Goal: Information Seeking & Learning: Learn about a topic

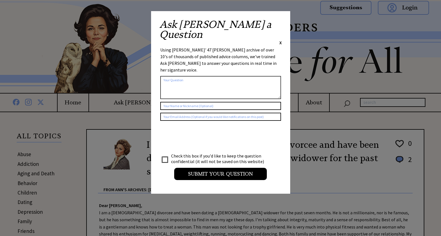
click at [280, 40] on span "X" at bounding box center [280, 43] width 3 height 6
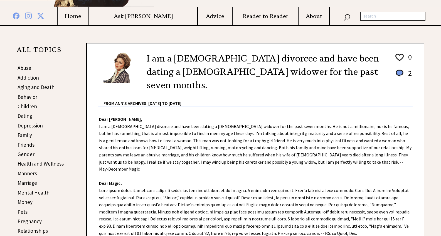
scroll to position [88, 0]
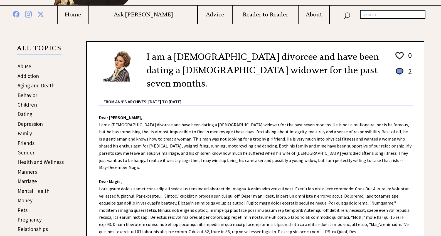
click at [24, 114] on link "Dating" at bounding box center [25, 114] width 15 height 7
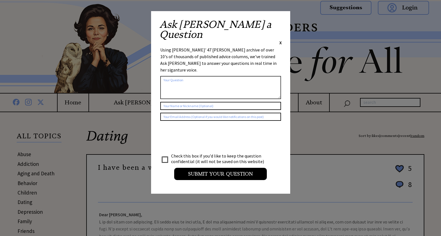
click at [279, 40] on span "X" at bounding box center [280, 43] width 3 height 6
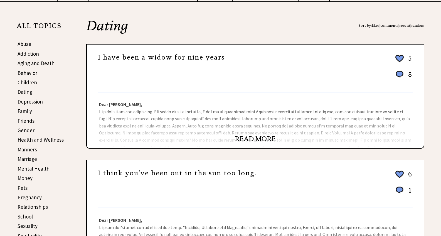
scroll to position [116, 0]
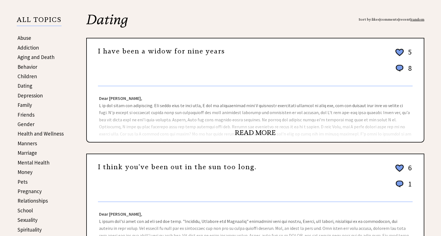
click at [255, 133] on link "READ MORE" at bounding box center [255, 132] width 41 height 8
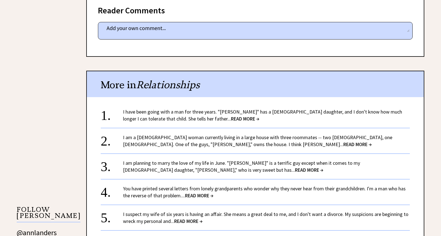
scroll to position [370, 0]
click at [231, 116] on span "READ MORE →" at bounding box center [245, 118] width 28 height 6
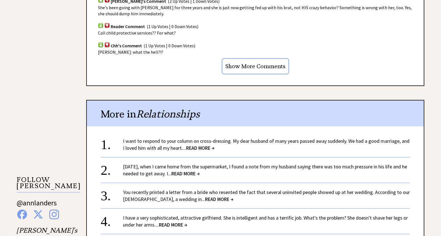
scroll to position [443, 0]
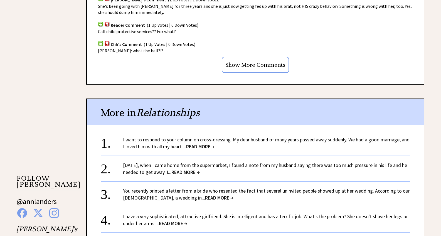
click at [206, 143] on span "READ MORE →" at bounding box center [200, 146] width 28 height 6
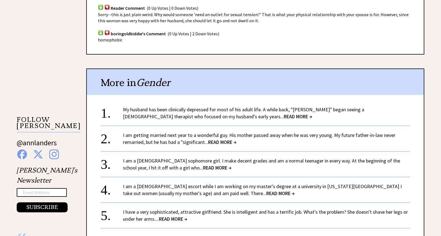
scroll to position [503, 0]
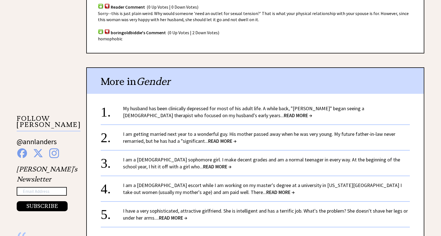
click at [227, 138] on span "READ MORE →" at bounding box center [222, 141] width 28 height 6
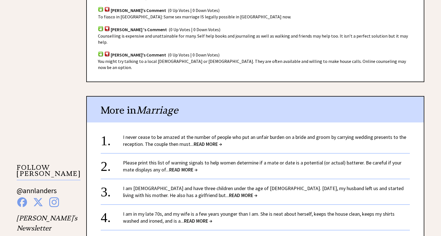
scroll to position [414, 0]
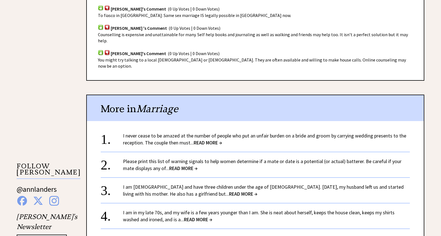
click at [229, 190] on span "READ MORE →" at bounding box center [243, 193] width 28 height 6
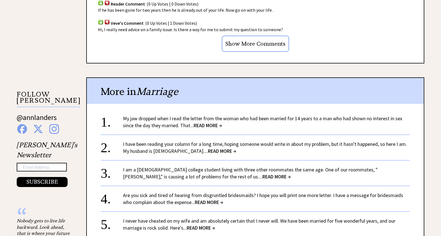
scroll to position [431, 0]
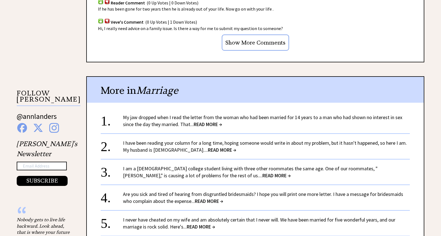
click at [208, 121] on span "READ MORE →" at bounding box center [208, 124] width 28 height 6
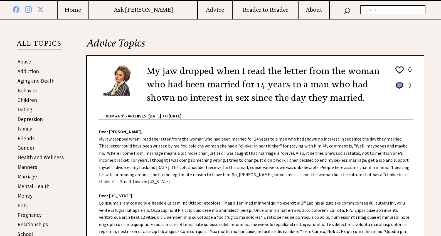
scroll to position [95, 0]
